Goal: Task Accomplishment & Management: Use online tool/utility

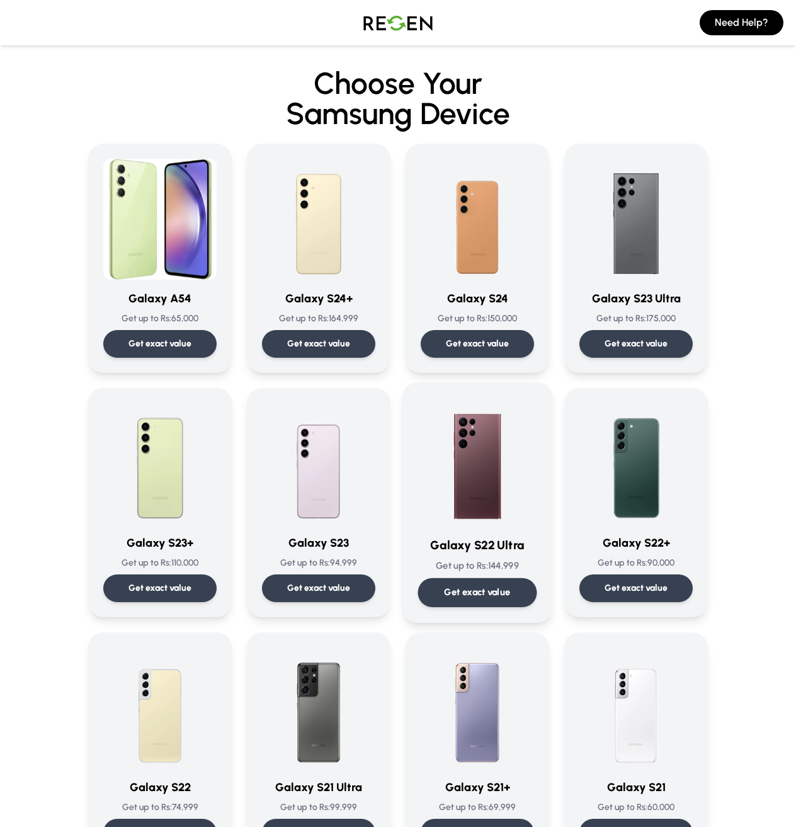
click at [485, 586] on p "Get exact value" at bounding box center [478, 592] width 66 height 13
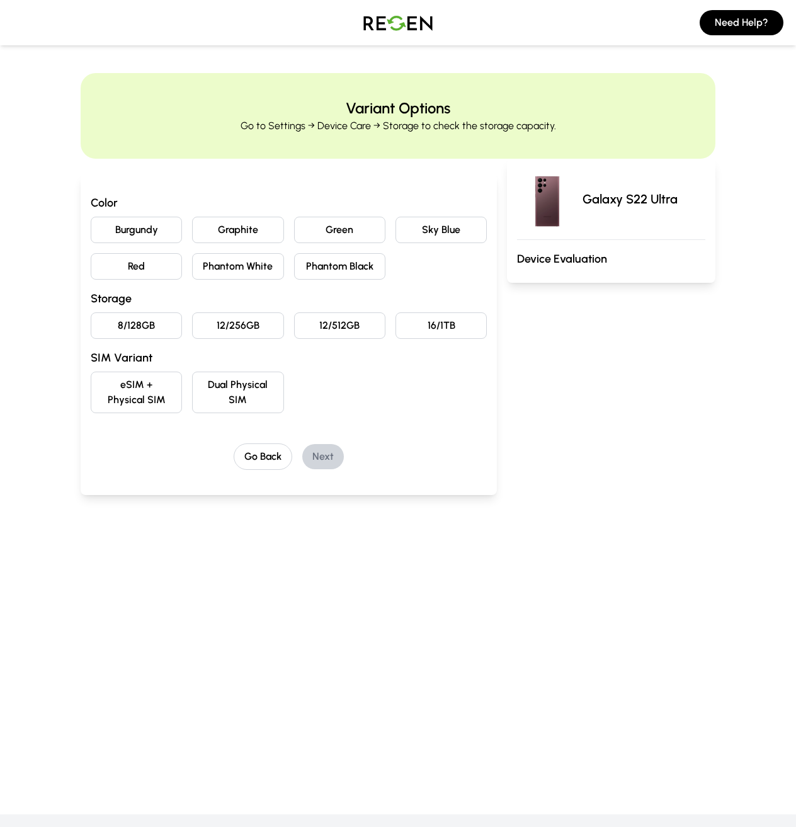
click at [363, 232] on button "Green" at bounding box center [339, 230] width 91 height 26
click at [234, 329] on button "12/256GB" at bounding box center [237, 325] width 91 height 26
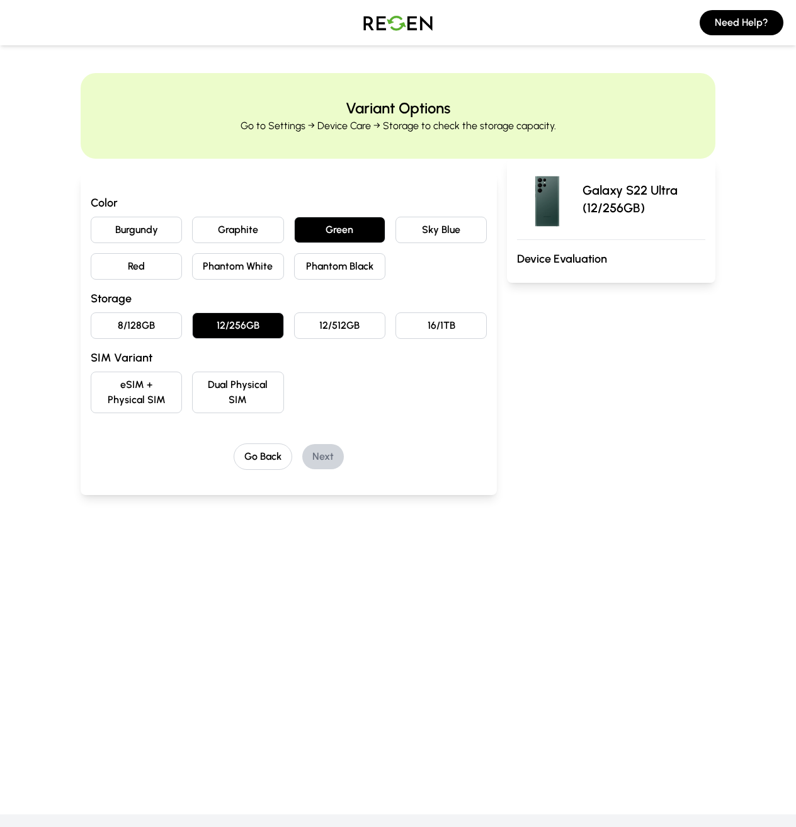
click at [229, 401] on button "Dual Physical SIM" at bounding box center [237, 393] width 91 height 42
click at [327, 455] on button "Next" at bounding box center [323, 456] width 42 height 25
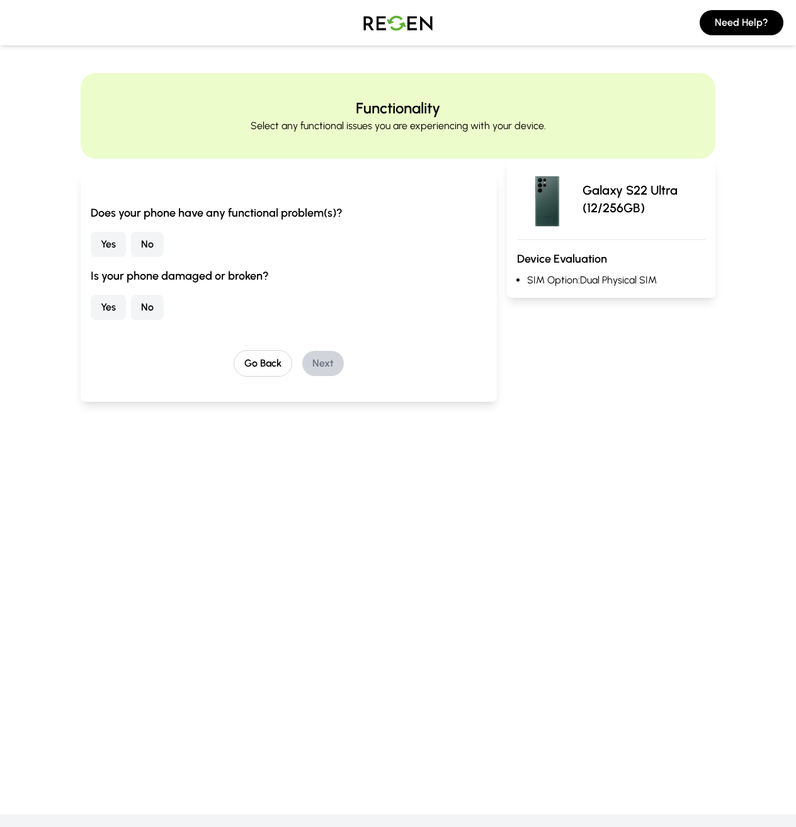
click at [148, 246] on button "No" at bounding box center [147, 244] width 33 height 25
click at [154, 307] on button "No" at bounding box center [147, 307] width 33 height 25
click at [331, 363] on button "Next" at bounding box center [323, 363] width 42 height 25
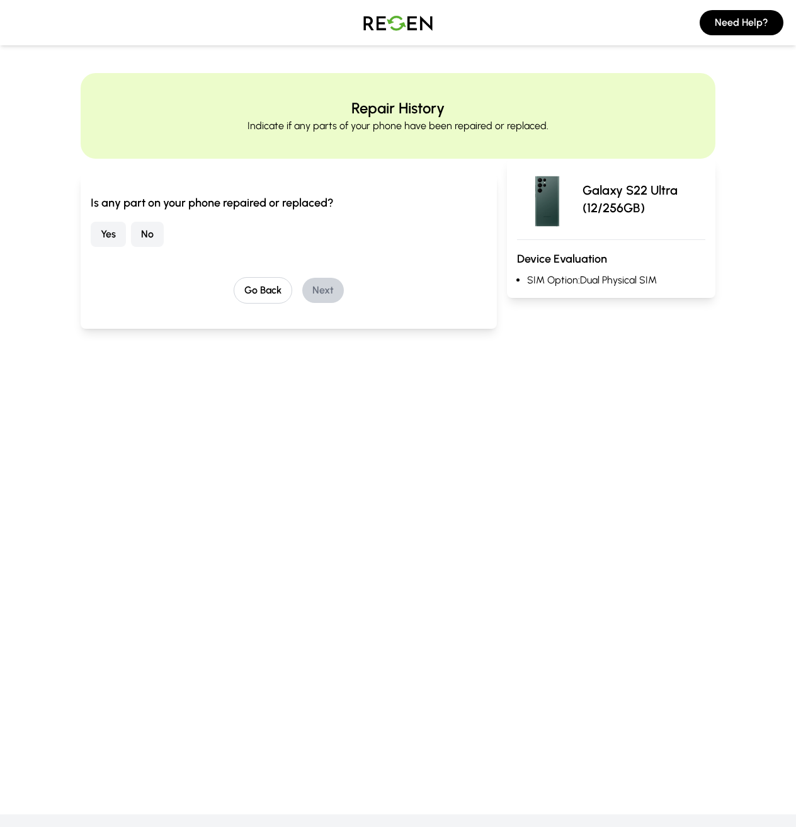
click at [145, 234] on button "No" at bounding box center [147, 234] width 33 height 25
click at [323, 292] on button "Next" at bounding box center [323, 290] width 42 height 25
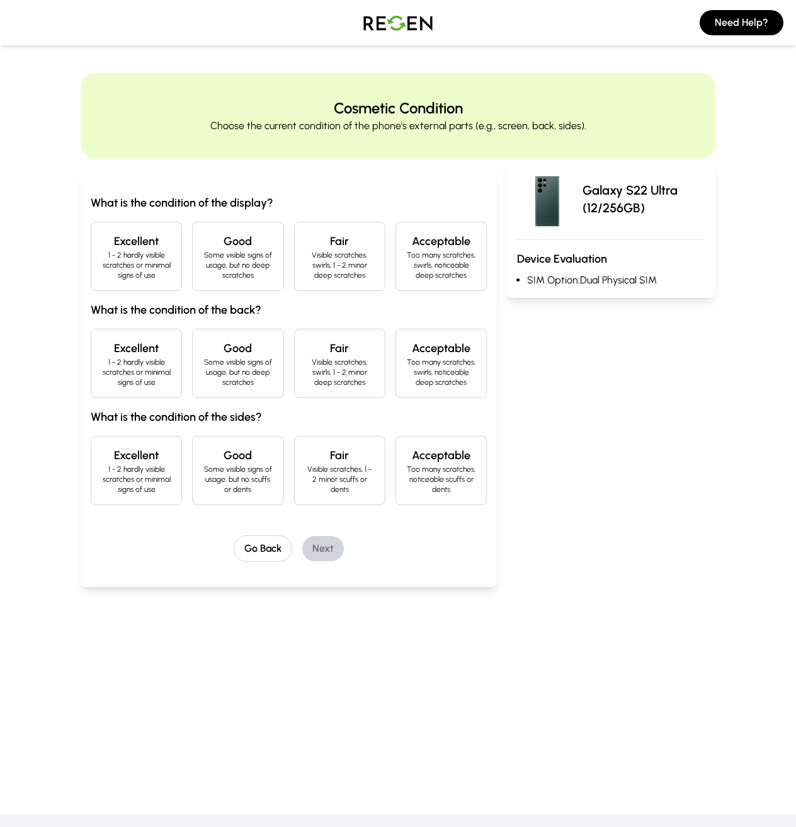
click at [141, 259] on p "1 - 2 hardly visible scratches or minimal signs of use" at bounding box center [136, 265] width 70 height 30
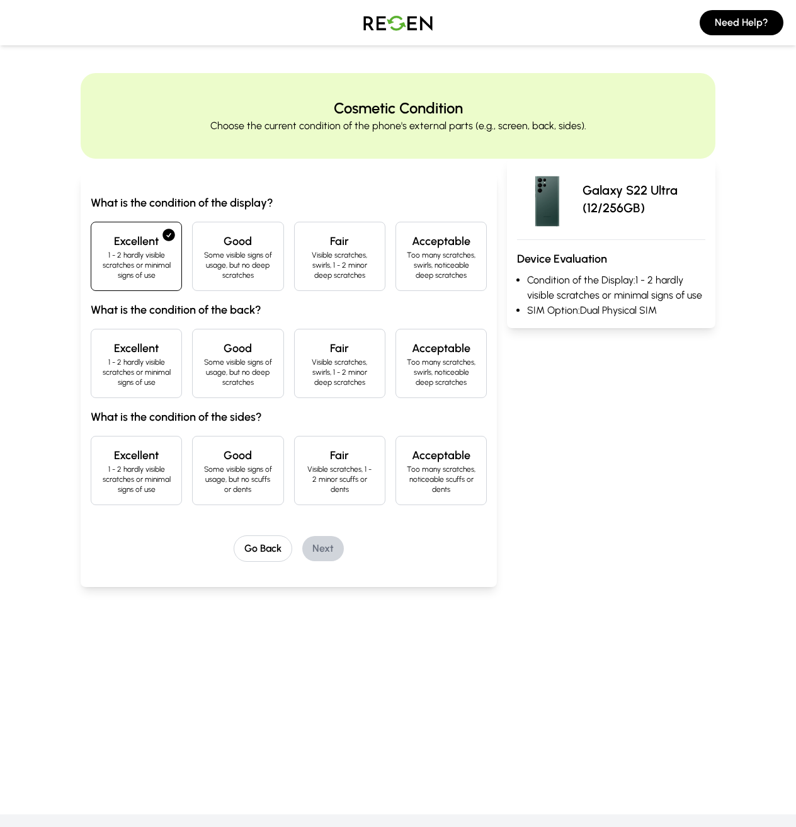
click at [127, 373] on p "1 - 2 hardly visible scratches or minimal signs of use" at bounding box center [136, 372] width 70 height 30
click at [140, 479] on p "1 - 2 hardly visible scratches or minimal signs of use" at bounding box center [136, 479] width 70 height 30
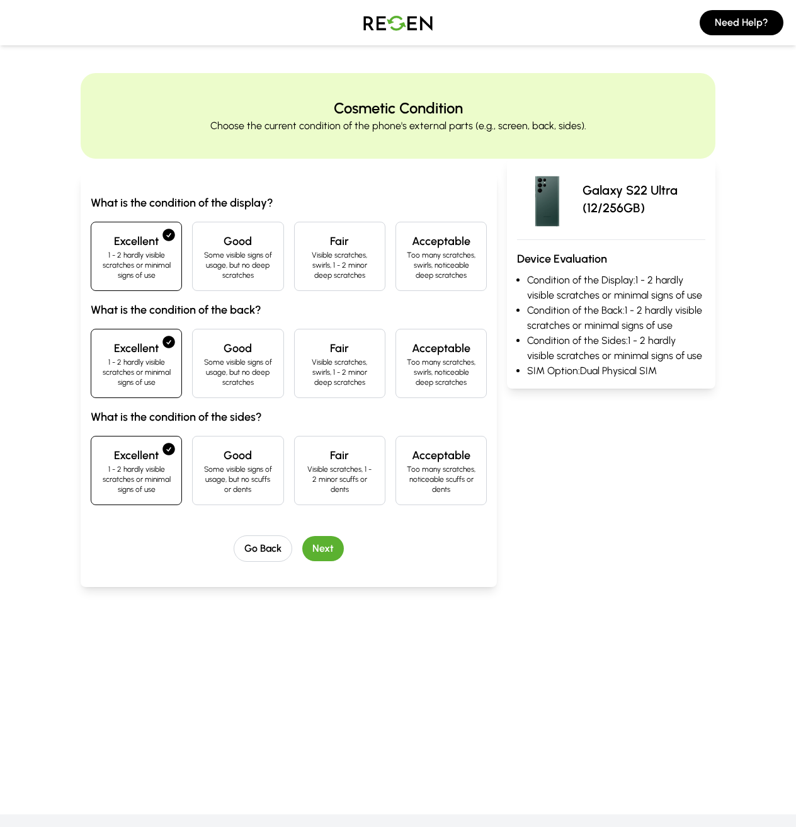
click at [329, 545] on button "Next" at bounding box center [323, 548] width 42 height 25
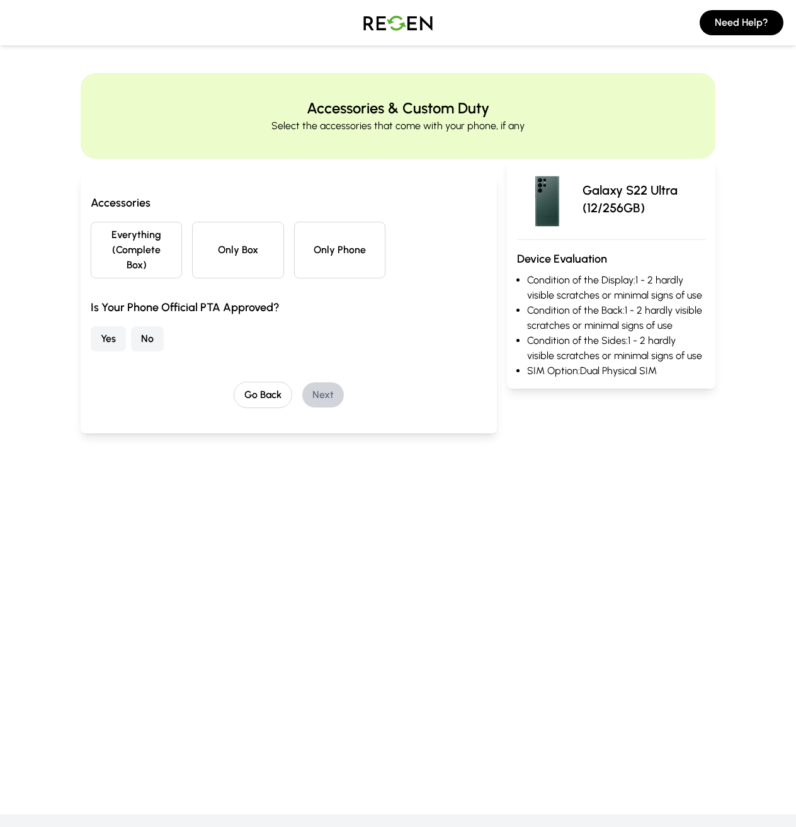
click at [113, 326] on button "Yes" at bounding box center [108, 338] width 35 height 25
click at [157, 242] on button "Everything (Complete Box)" at bounding box center [136, 250] width 91 height 57
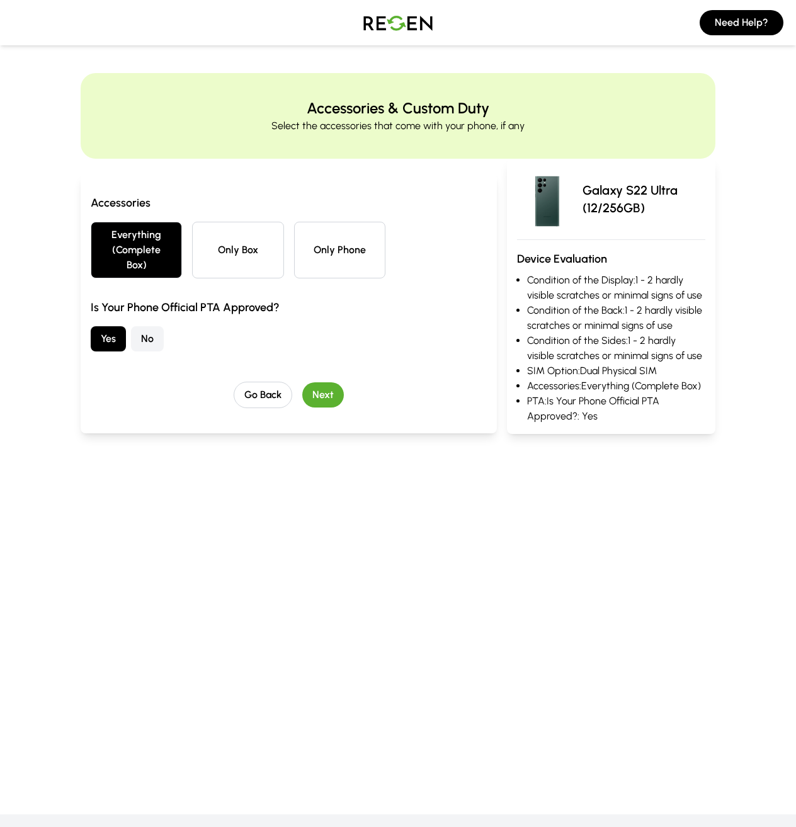
click at [334, 382] on button "Next" at bounding box center [323, 394] width 42 height 25
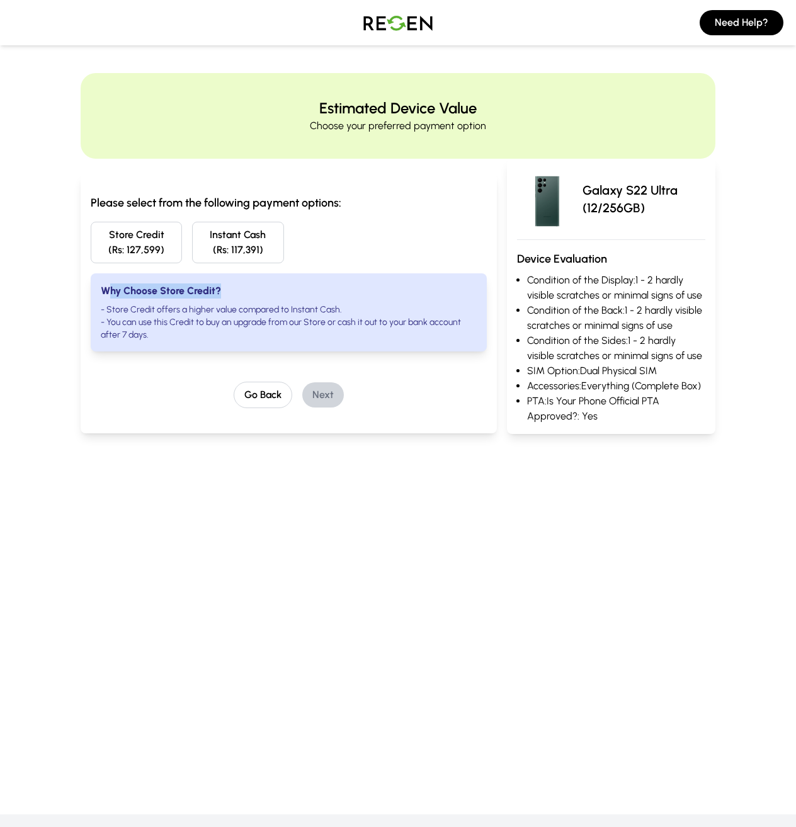
drag, startPoint x: 106, startPoint y: 291, endPoint x: 305, endPoint y: 291, distance: 199.6
click at [305, 291] on div "Why Choose Store Credit? - Store Credit offers a higher value compared to Insta…" at bounding box center [289, 312] width 396 height 78
click at [397, 236] on div "Store Credit (Rs: 127,599) Instant Cash (Rs: 117,391)" at bounding box center [289, 243] width 396 height 42
drag, startPoint x: 262, startPoint y: 324, endPoint x: 451, endPoint y: 315, distance: 189.1
click at [451, 316] on li "- You can use this Credit to buy an upgrade from our Store or cash it out to yo…" at bounding box center [289, 328] width 376 height 25
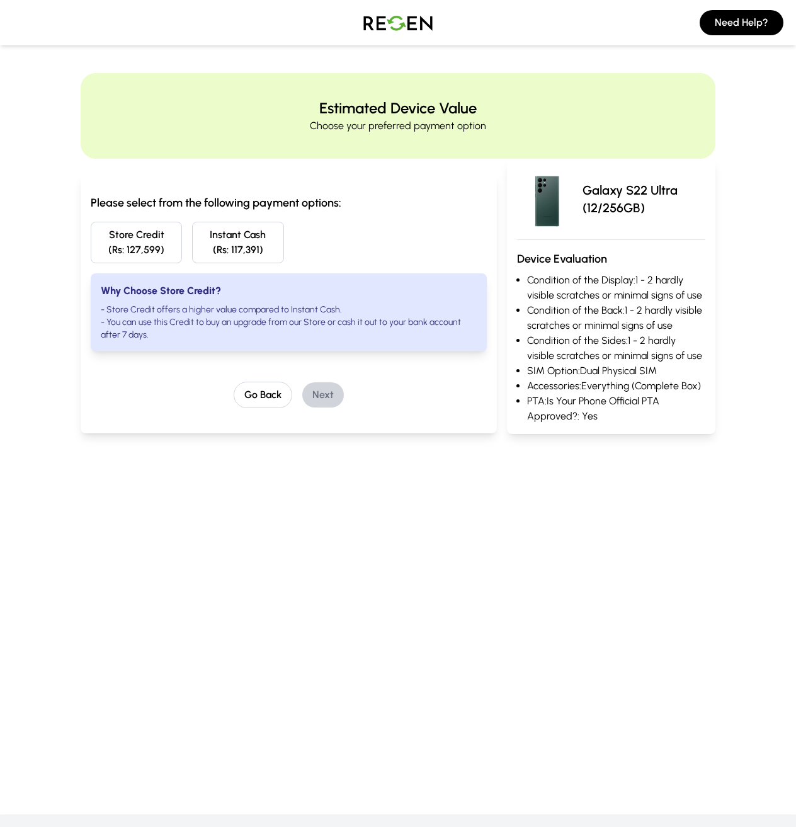
click at [385, 338] on li "- You can use this Credit to buy an upgrade from our Store or cash it out to yo…" at bounding box center [289, 328] width 376 height 25
drag, startPoint x: 339, startPoint y: 323, endPoint x: 468, endPoint y: 319, distance: 129.2
click at [468, 319] on li "- You can use this Credit to buy an upgrade from our Store or cash it out to yo…" at bounding box center [289, 328] width 376 height 25
click at [403, 22] on img at bounding box center [398, 22] width 88 height 35
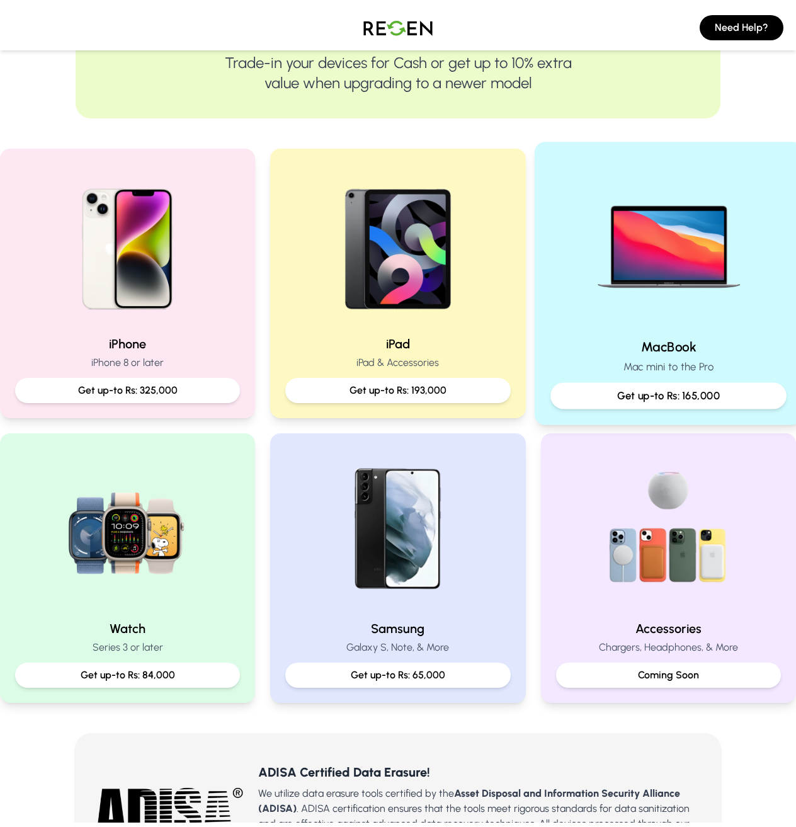
scroll to position [315, 0]
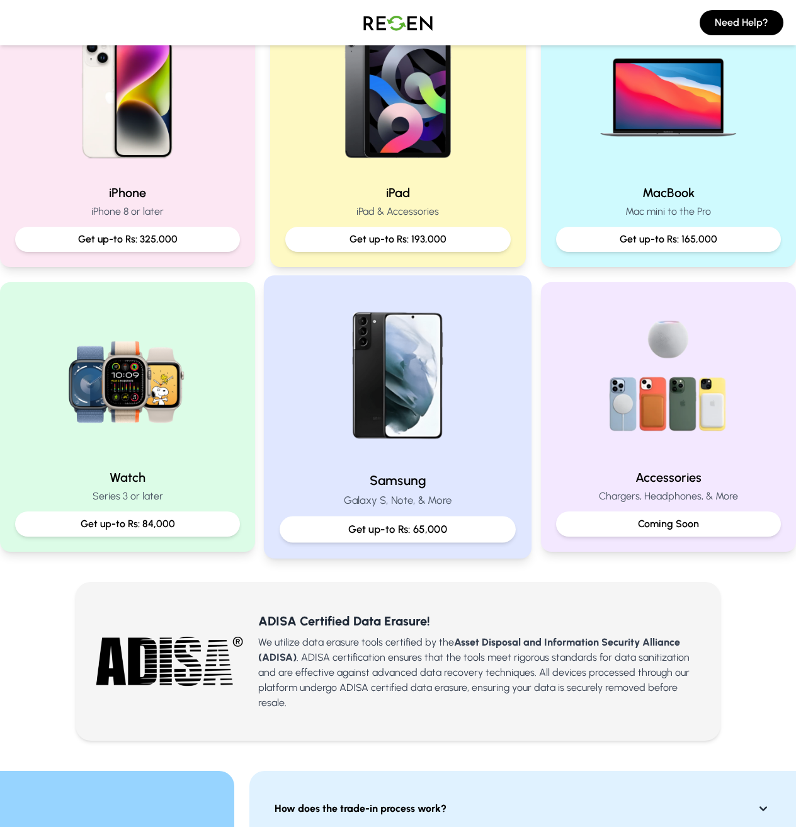
click at [392, 410] on img at bounding box center [398, 376] width 169 height 169
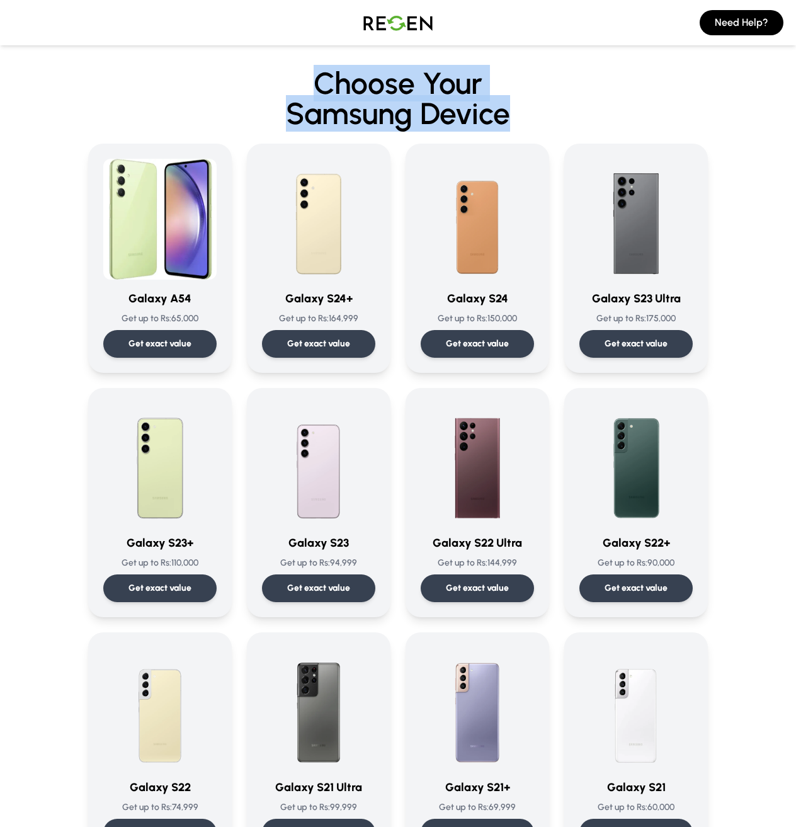
drag, startPoint x: 319, startPoint y: 80, endPoint x: 558, endPoint y: 110, distance: 241.1
click at [558, 110] on h2 "Choose Your Samsung Device" at bounding box center [398, 98] width 620 height 60
click at [596, 98] on span "Samsung Device" at bounding box center [398, 113] width 620 height 30
drag, startPoint x: 312, startPoint y: 81, endPoint x: 535, endPoint y: 111, distance: 224.3
click at [535, 111] on h2 "Choose Your Samsung Device" at bounding box center [398, 98] width 620 height 60
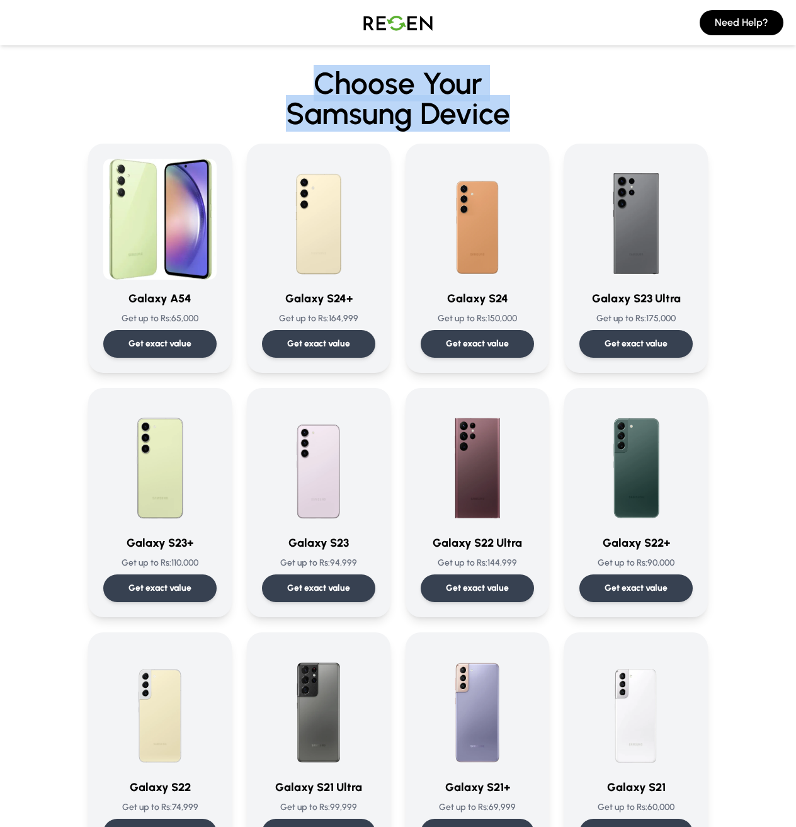
click at [597, 114] on span "Samsung Device" at bounding box center [398, 113] width 620 height 30
